Goal: Information Seeking & Learning: Learn about a topic

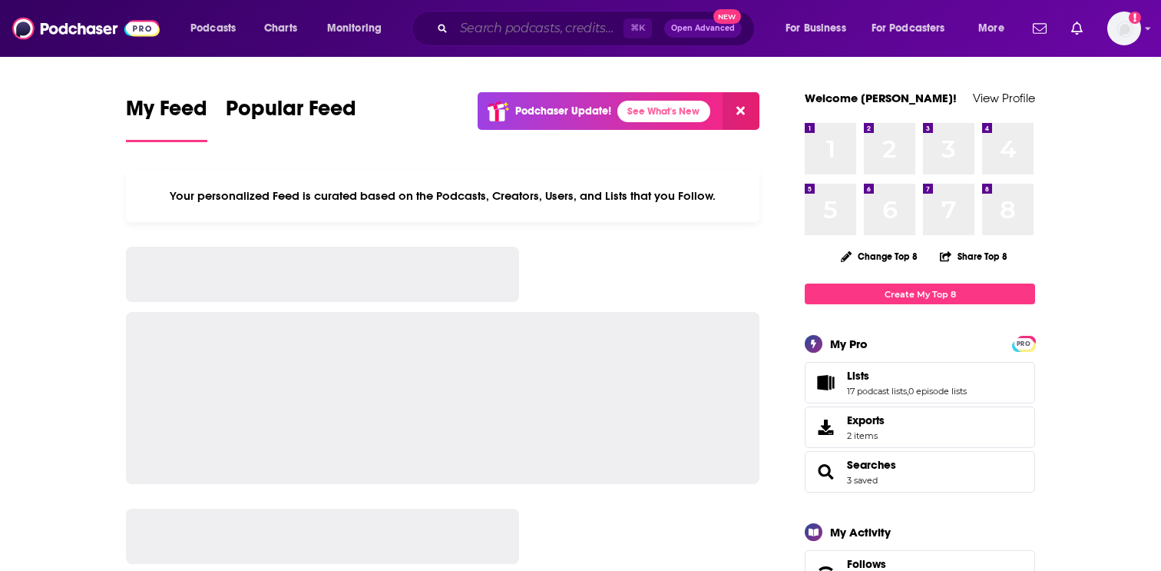
click at [547, 32] on input "Search podcasts, credits, & more..." at bounding box center [539, 28] width 170 height 25
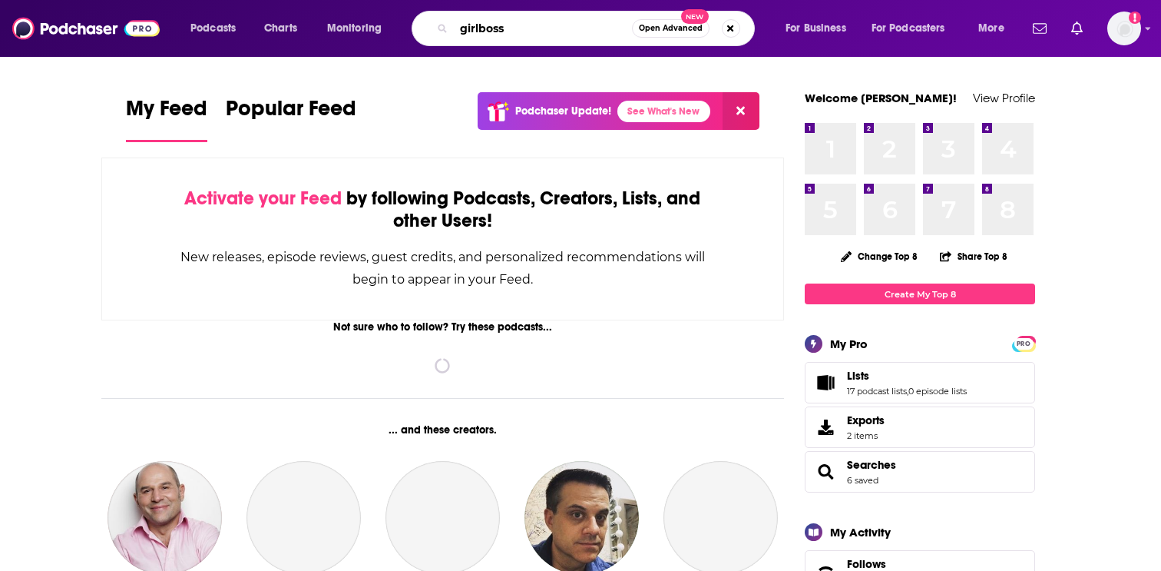
type input "girlboss"
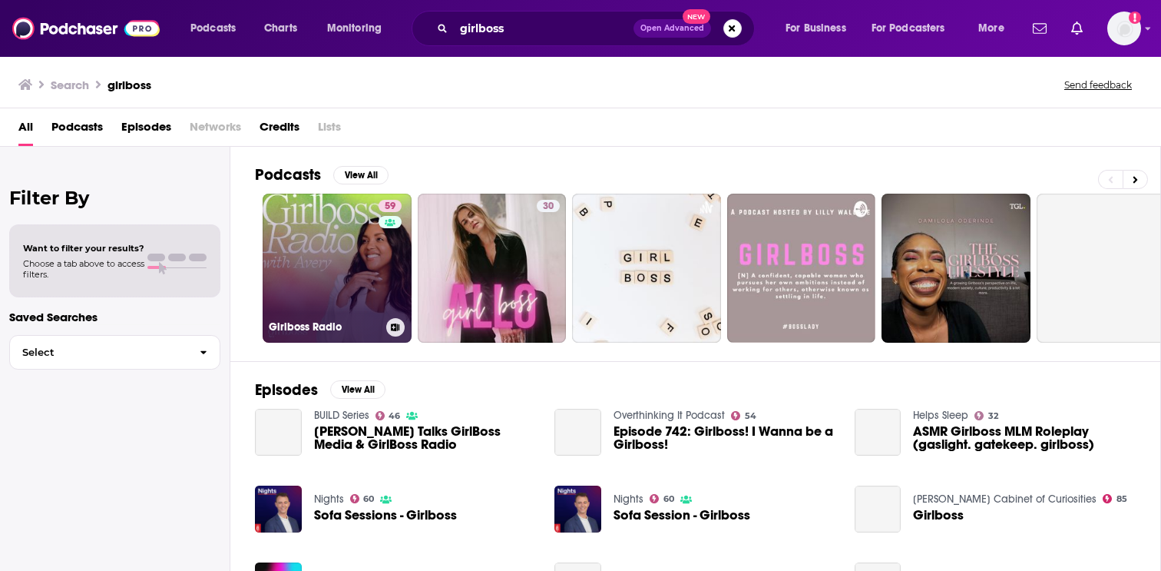
click at [347, 300] on link "59 Girlboss Radio" at bounding box center [337, 267] width 149 height 149
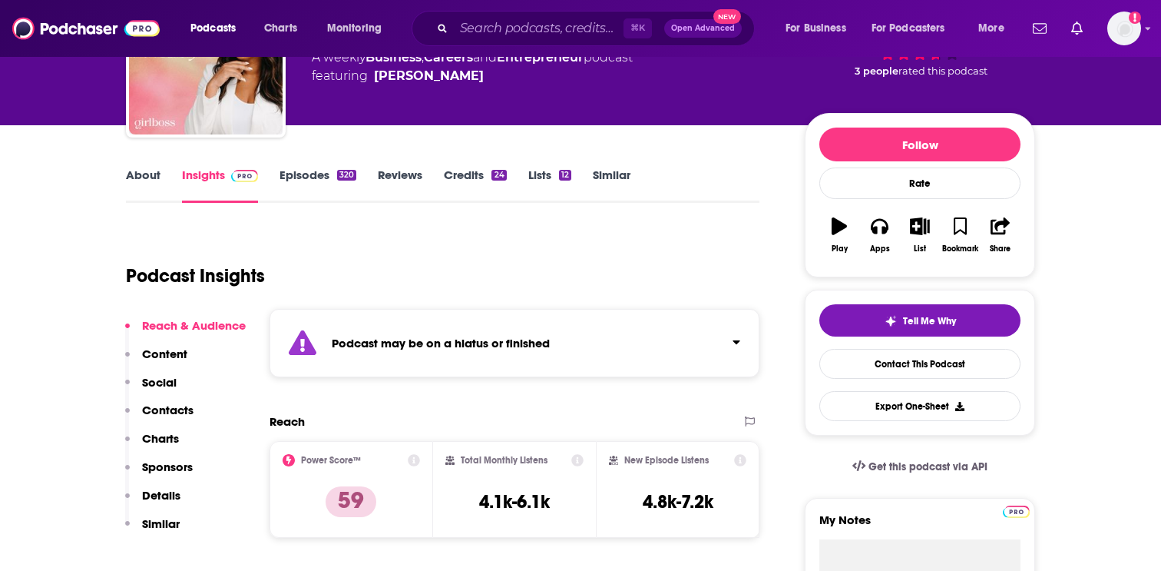
scroll to position [141, 0]
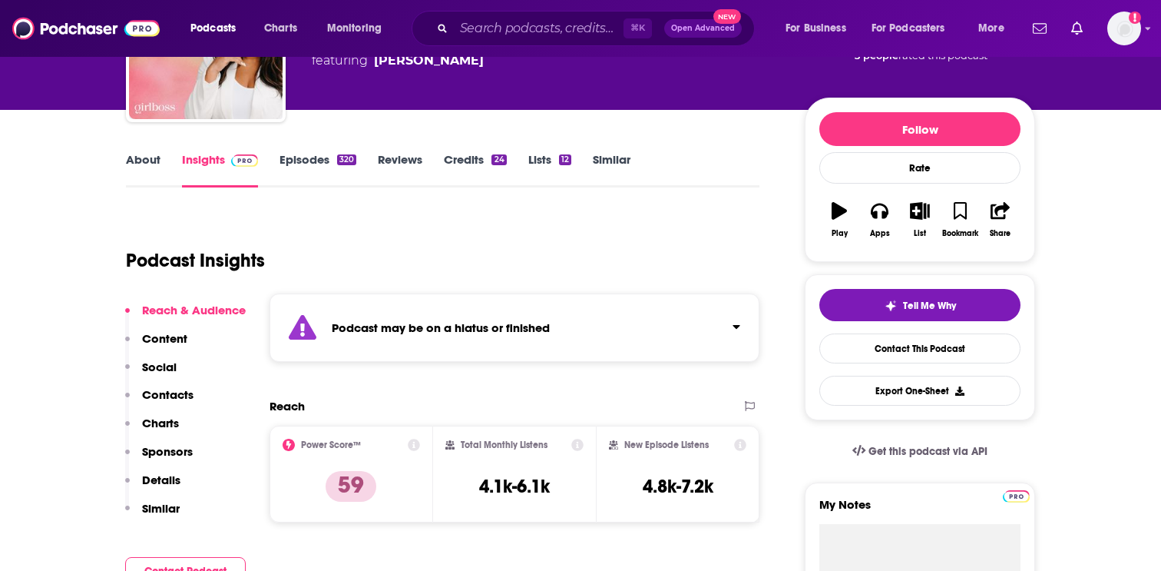
click at [290, 161] on link "Episodes 320" at bounding box center [317, 169] width 77 height 35
